Goal: Obtain resource: Download file/media

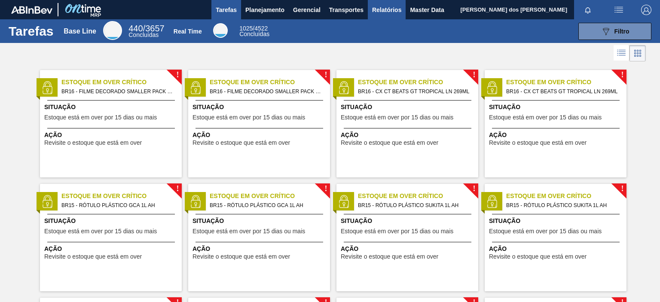
click at [383, 7] on span "Relatórios" at bounding box center [386, 10] width 29 height 10
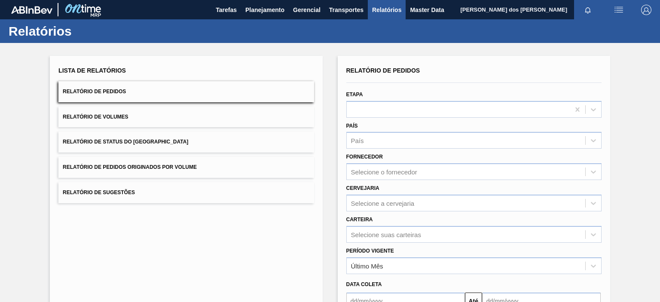
click at [103, 93] on span "Relatório de Pedidos" at bounding box center [94, 91] width 63 height 6
click at [393, 248] on label "Período Vigente" at bounding box center [370, 251] width 48 height 6
click at [352, 262] on Vigente "Período Vigente" at bounding box center [351, 265] width 1 height 7
click at [385, 235] on div "Selecione suas carteiras" at bounding box center [473, 234] width 255 height 17
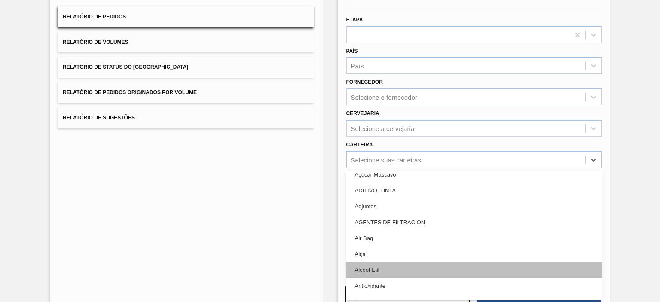
scroll to position [172, 0]
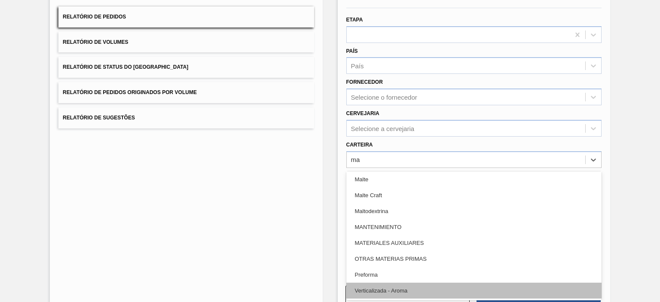
type input "mal"
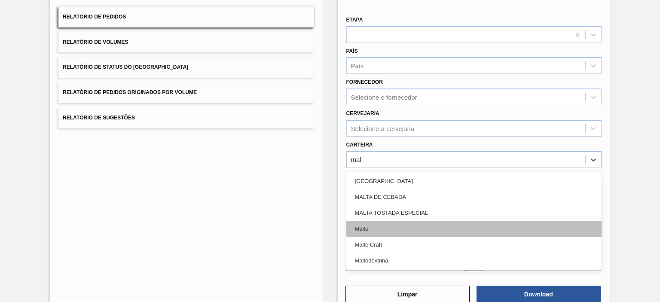
click at [368, 228] on div "Malte" at bounding box center [473, 229] width 255 height 16
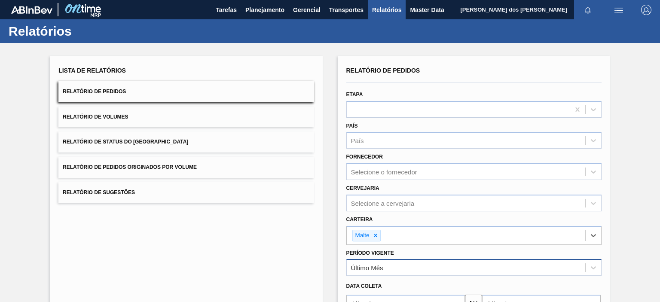
scroll to position [96, 0]
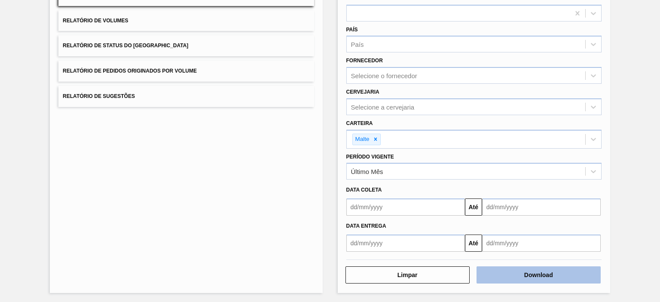
click at [521, 277] on button "Download" at bounding box center [538, 274] width 124 height 17
click at [541, 274] on button "Download" at bounding box center [538, 274] width 124 height 17
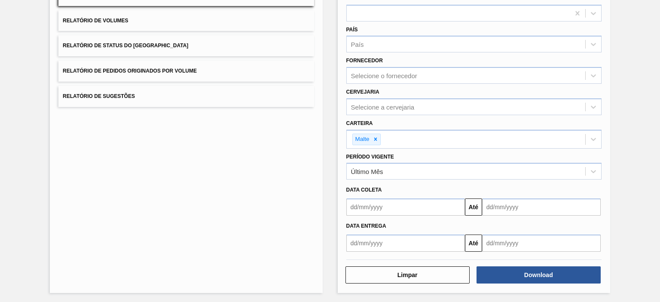
scroll to position [0, 0]
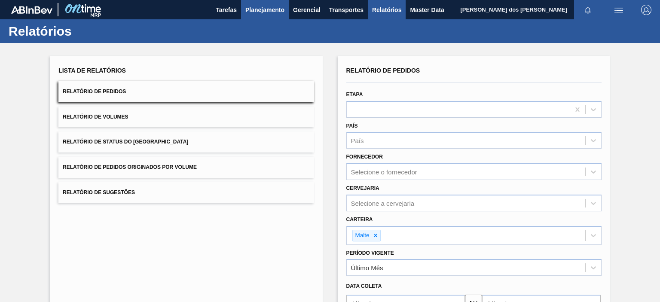
click at [259, 8] on span "Planejamento" at bounding box center [264, 10] width 39 height 10
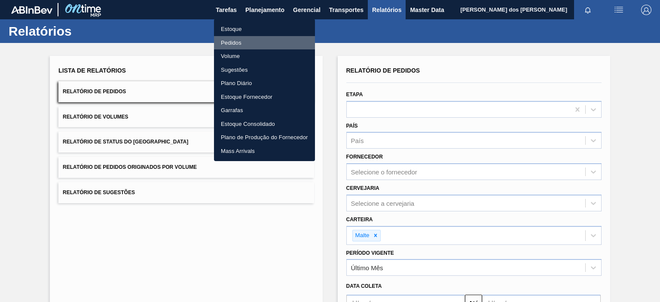
click at [228, 43] on li "Pedidos" at bounding box center [264, 43] width 101 height 14
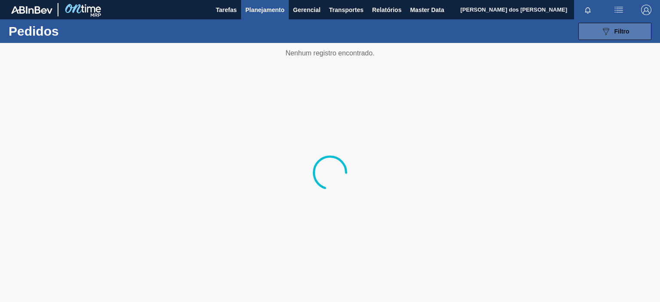
click at [593, 32] on button "089F7B8B-B2A5-4AFE-B5C0-19BA573D28AC Filtro" at bounding box center [614, 31] width 73 height 17
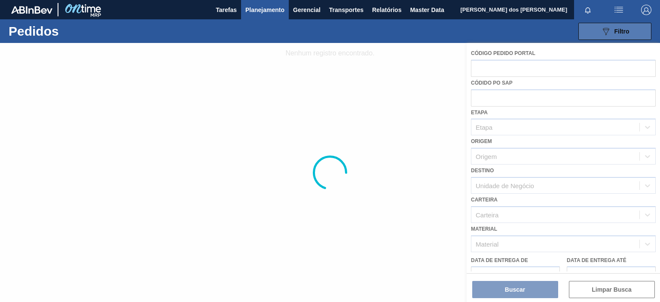
click at [581, 29] on button "089F7B8B-B2A5-4AFE-B5C0-19BA573D28AC Filtro" at bounding box center [614, 31] width 73 height 17
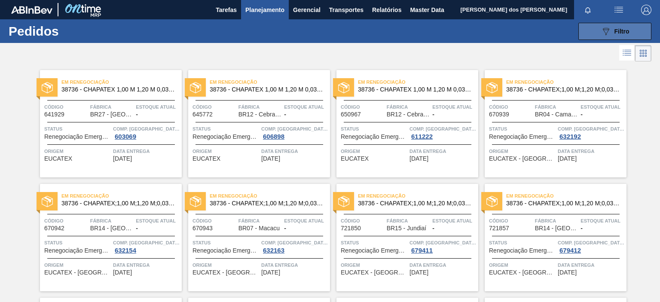
click at [597, 35] on button "089F7B8B-B2A5-4AFE-B5C0-19BA573D28AC Filtro" at bounding box center [614, 31] width 73 height 17
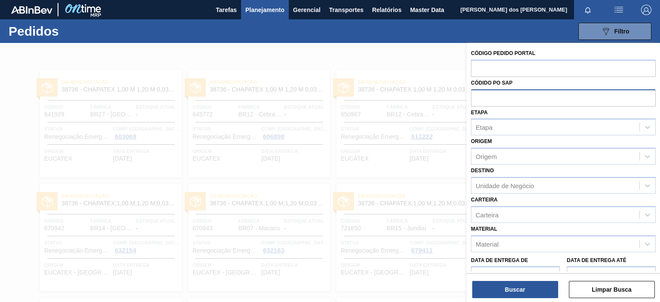
click at [516, 101] on input "text" at bounding box center [563, 97] width 185 height 16
paste input "text"
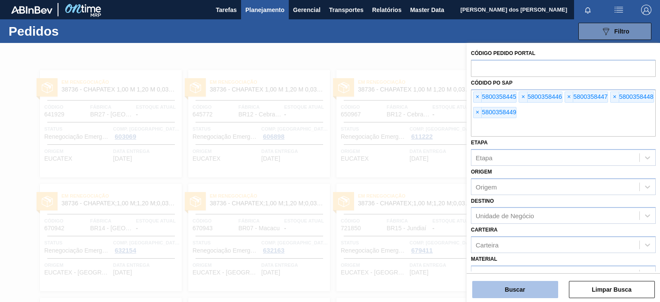
click at [544, 291] on button "Buscar" at bounding box center [515, 289] width 86 height 17
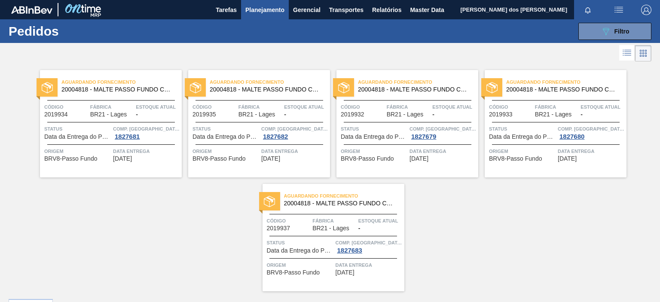
click at [633, 55] on li at bounding box center [627, 52] width 16 height 15
